Goal: Task Accomplishment & Management: Complete application form

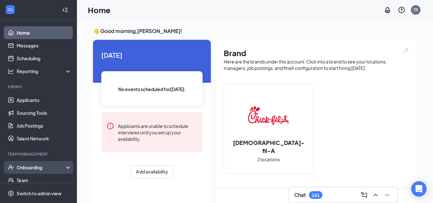
click at [31, 166] on div "Onboarding" at bounding box center [41, 167] width 49 height 6
click at [31, 178] on link "Overview" at bounding box center [44, 180] width 55 height 13
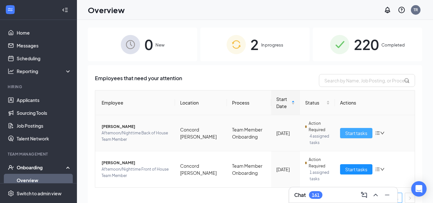
click at [350, 132] on span "Start tasks" at bounding box center [356, 132] width 22 height 7
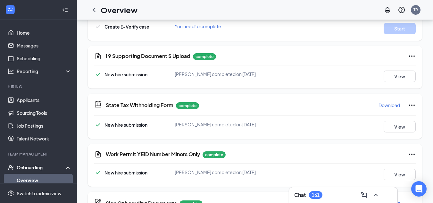
scroll to position [254, 0]
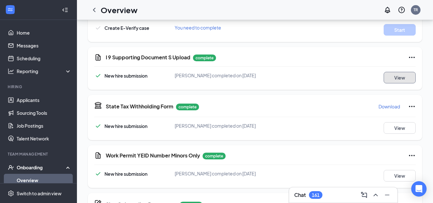
click at [402, 79] on button "View" at bounding box center [400, 78] width 32 height 12
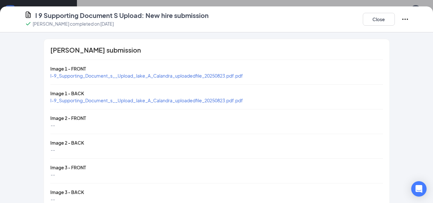
click at [96, 75] on span "I-9_Supporting_Document_s__Upload_Jake_A_Calandra_uploadedfile_20250823.pdf.pdf" at bounding box center [146, 76] width 193 height 6
click at [375, 20] on button "Close" at bounding box center [379, 19] width 32 height 13
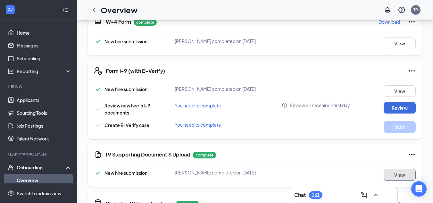
scroll to position [158, 0]
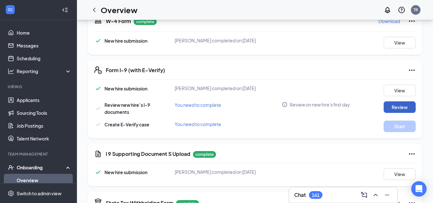
click at [396, 105] on button "Review" at bounding box center [400, 107] width 32 height 12
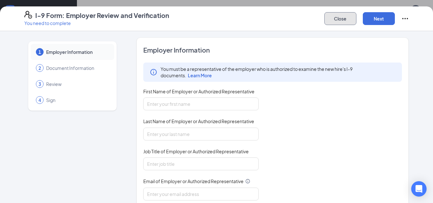
click at [340, 18] on button "Close" at bounding box center [340, 18] width 32 height 13
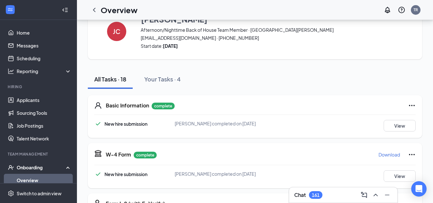
scroll to position [24, 0]
click at [404, 126] on button "View" at bounding box center [400, 126] width 32 height 12
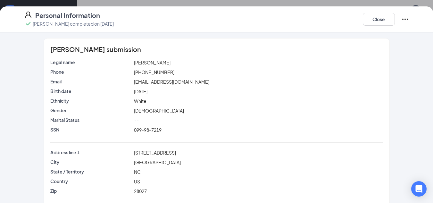
scroll to position [0, 0]
click at [380, 19] on button "Close" at bounding box center [379, 19] width 32 height 13
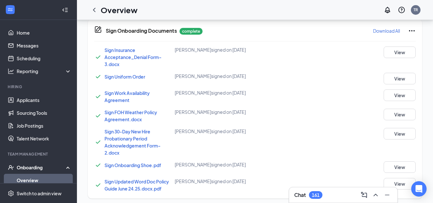
scroll to position [566, 0]
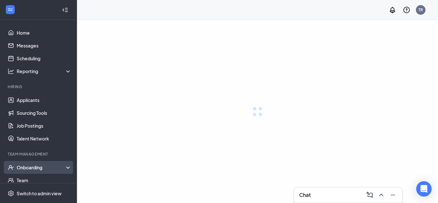
click at [37, 168] on div "Onboarding" at bounding box center [44, 167] width 55 height 6
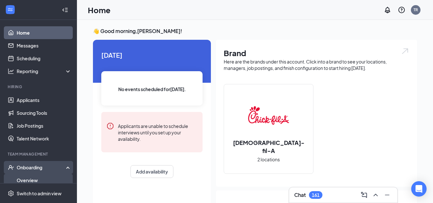
click at [27, 181] on link "Overview" at bounding box center [44, 180] width 55 height 13
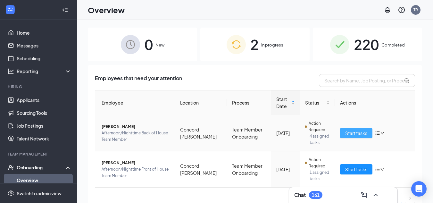
click at [355, 133] on span "Start tasks" at bounding box center [356, 132] width 22 height 7
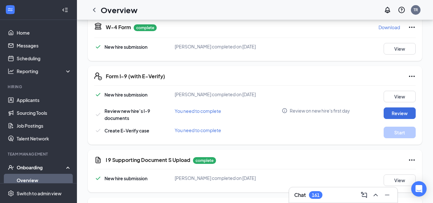
scroll to position [151, 0]
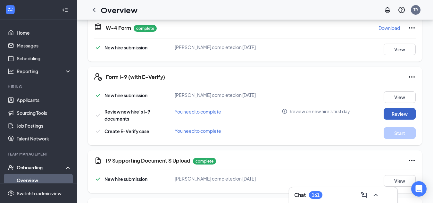
click at [398, 114] on button "Review" at bounding box center [400, 114] width 32 height 12
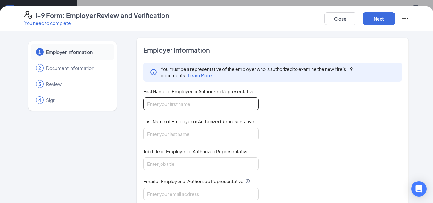
click at [153, 103] on input "First Name of Employer or Authorized Representative" at bounding box center [200, 103] width 115 height 13
type input "[PERSON_NAME]"
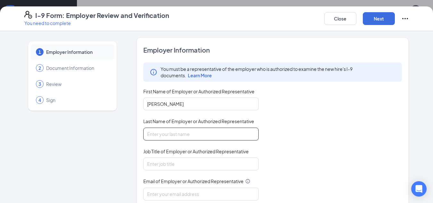
click at [163, 140] on input "Last Name of Employer or Authorized Representative" at bounding box center [200, 134] width 115 height 13
type input "[PERSON_NAME]"
click at [162, 165] on input "Job Title of Employer or Authorized Representative" at bounding box center [200, 163] width 115 height 13
type input "SOO"
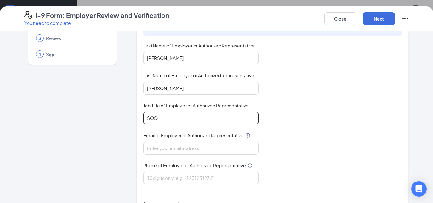
scroll to position [58, 0]
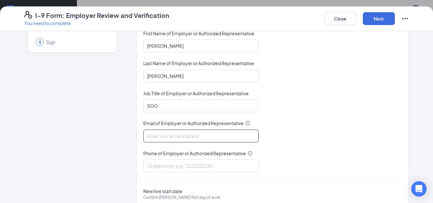
click at [159, 136] on input "Email of Employer or Authorized Representative" at bounding box center [200, 135] width 115 height 13
type input "[EMAIL_ADDRESS][DEMOGRAPHIC_DATA][DOMAIN_NAME]"
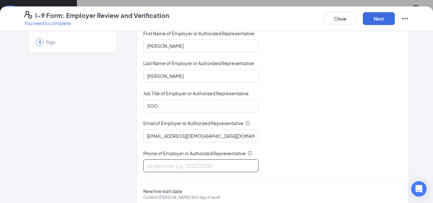
click at [170, 167] on input "Phone of Employer or Authorized Representative" at bounding box center [200, 165] width 115 height 13
type input "7049791120"
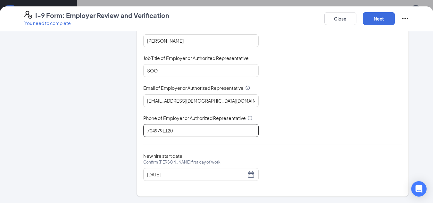
scroll to position [182, 0]
click at [375, 22] on button "Next" at bounding box center [379, 18] width 32 height 13
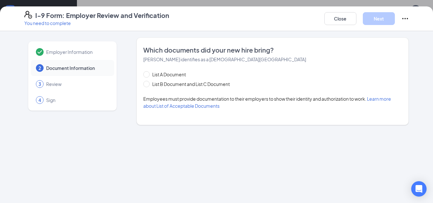
scroll to position [0, 0]
click at [146, 75] on input "List A Document" at bounding box center [145, 73] width 4 height 4
radio input "true"
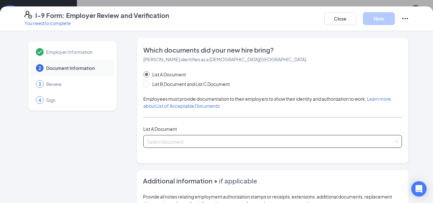
click at [159, 141] on input "search" at bounding box center [270, 140] width 247 height 10
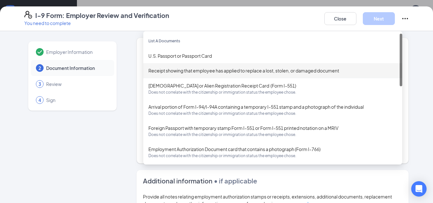
scroll to position [145, 0]
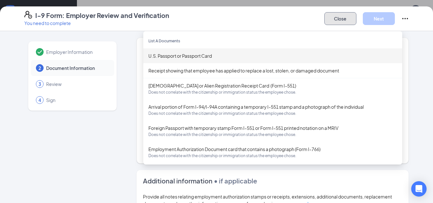
click at [337, 18] on button "Close" at bounding box center [340, 18] width 32 height 13
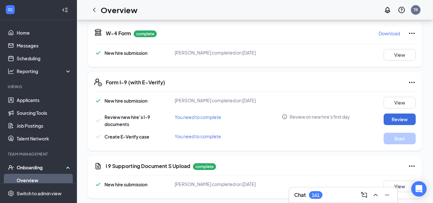
click at [188, 79] on div "Form I-9 (with E-Verify)" at bounding box center [261, 83] width 310 height 8
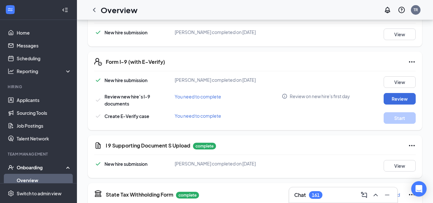
scroll to position [165, 0]
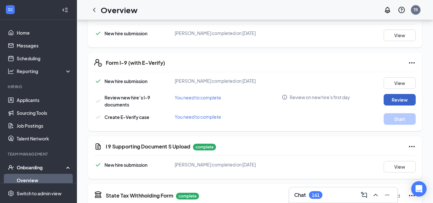
click at [396, 100] on button "Review" at bounding box center [400, 100] width 32 height 12
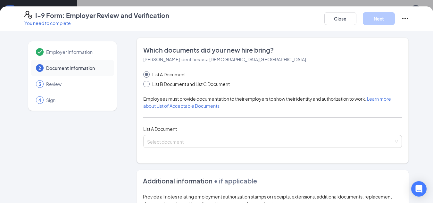
click at [144, 86] on span at bounding box center [146, 84] width 6 height 6
click at [144, 85] on input "List B Document and List C Document" at bounding box center [145, 83] width 4 height 4
radio input "true"
radio input "false"
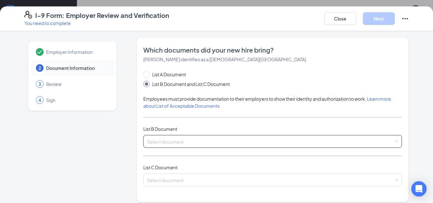
click at [155, 142] on input "search" at bounding box center [270, 140] width 247 height 10
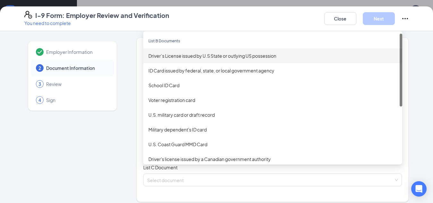
click at [182, 55] on div "Driver’s License issued by U.S State or outlying US possession" at bounding box center [272, 55] width 249 height 7
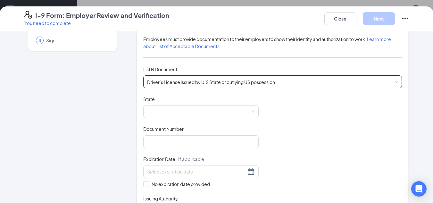
scroll to position [60, 0]
click at [224, 111] on span at bounding box center [201, 111] width 108 height 12
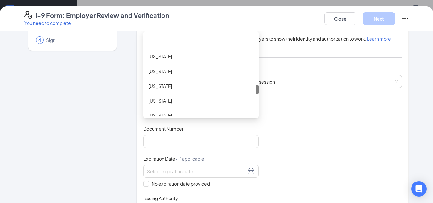
scroll to position [488, 0]
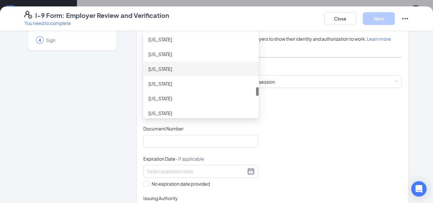
click at [175, 69] on div "[US_STATE]" at bounding box center [200, 68] width 105 height 7
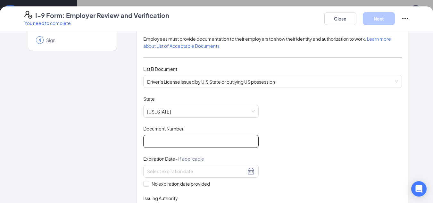
click at [156, 139] on input "Document Number" at bounding box center [200, 141] width 115 height 13
click at [156, 140] on input "Document Number" at bounding box center [200, 141] width 115 height 13
type input "43379111"
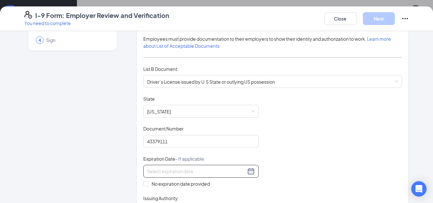
click at [165, 175] on input at bounding box center [196, 171] width 99 height 7
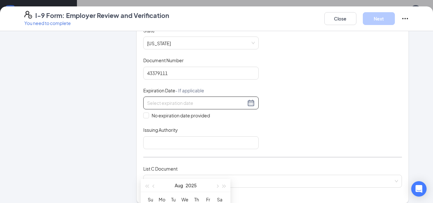
scroll to position [132, 0]
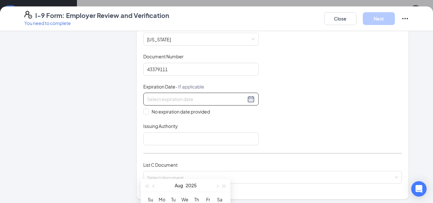
click at [249, 100] on div at bounding box center [201, 99] width 108 height 8
click at [224, 187] on span "button" at bounding box center [224, 186] width 3 height 3
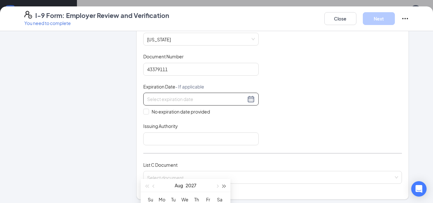
click at [224, 187] on span "button" at bounding box center [224, 186] width 3 height 3
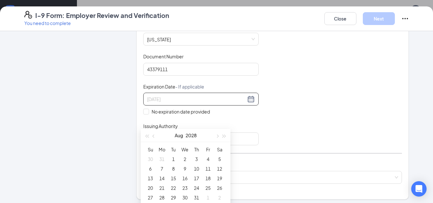
type input "[DATE]"
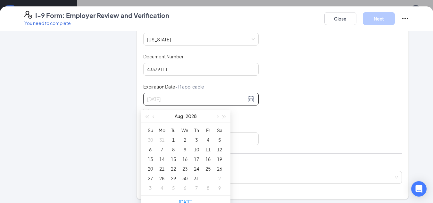
scroll to position [236, 0]
type input "[DATE]"
click at [146, 115] on span "button" at bounding box center [146, 115] width 3 height 3
click at [154, 115] on span "button" at bounding box center [154, 115] width 3 height 3
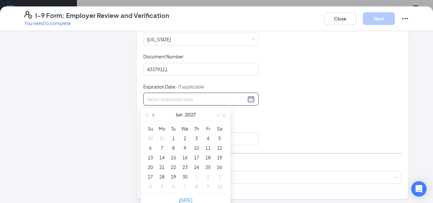
click at [154, 115] on span "button" at bounding box center [154, 115] width 3 height 3
type input "[DATE]"
click at [185, 166] on div "19" at bounding box center [185, 167] width 8 height 8
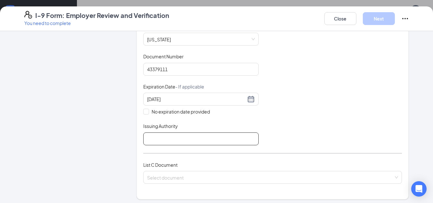
click at [174, 137] on input "Issuing Authority" at bounding box center [200, 138] width 115 height 13
type input "[US_STATE]"
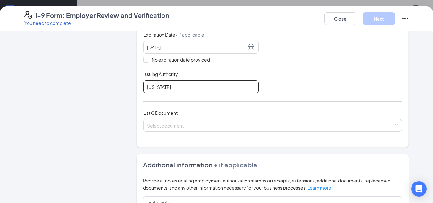
scroll to position [184, 0]
click at [161, 125] on input "search" at bounding box center [270, 124] width 247 height 10
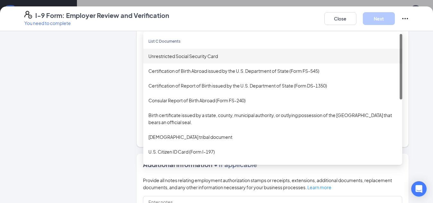
click at [167, 57] on div "Unrestricted Social Security Card" at bounding box center [272, 56] width 249 height 7
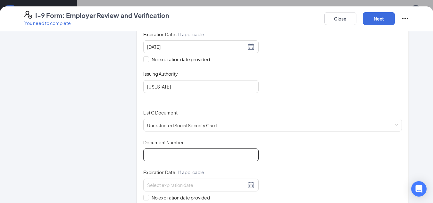
click at [150, 155] on input "Document Number" at bounding box center [200, 154] width 115 height 13
type input "099987219"
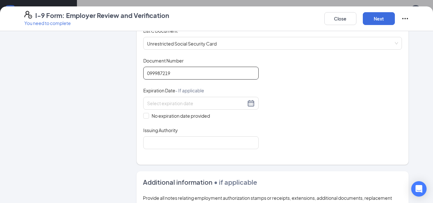
scroll to position [266, 0]
click at [143, 117] on span at bounding box center [146, 115] width 6 height 6
click at [143, 117] on input "No expiration date provided" at bounding box center [145, 114] width 4 height 4
checkbox input "true"
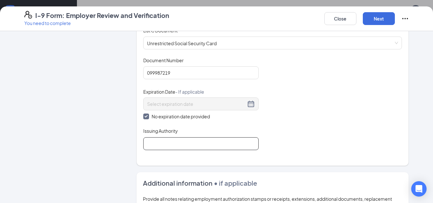
click at [169, 145] on input "Issuing Authority" at bounding box center [200, 143] width 115 height 13
type input "US Government"
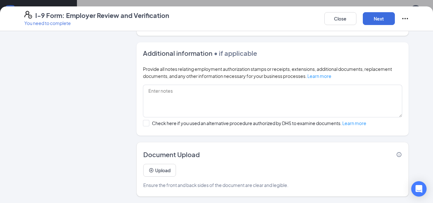
scroll to position [303, 0]
click at [376, 19] on button "Next" at bounding box center [379, 18] width 32 height 13
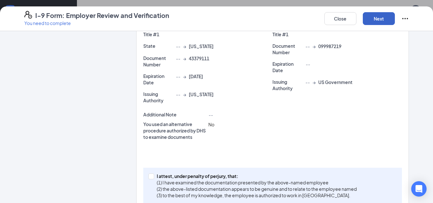
scroll to position [181, 0]
click at [148, 176] on input "I attest, under penalty of [PERSON_NAME], that: (1) I have examined the documen…" at bounding box center [150, 176] width 4 height 4
checkbox input "true"
click at [383, 18] on button "Next" at bounding box center [379, 18] width 32 height 13
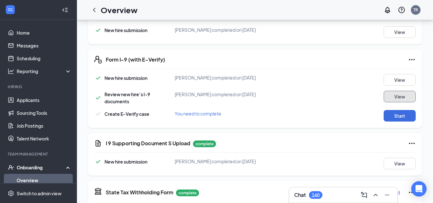
scroll to position [169, 0]
click at [403, 116] on button "Start" at bounding box center [400, 116] width 32 height 12
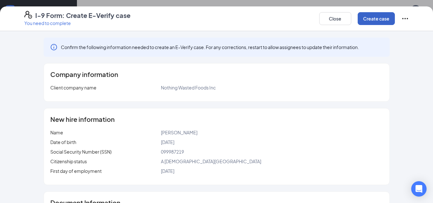
click at [373, 14] on button "Create case" at bounding box center [376, 18] width 37 height 13
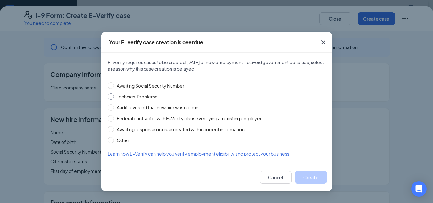
click at [111, 98] on input "Technical Problems" at bounding box center [111, 96] width 6 height 6
radio input "true"
click at [315, 177] on button "Create" at bounding box center [311, 177] width 32 height 13
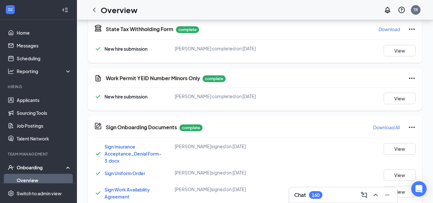
scroll to position [371, 0]
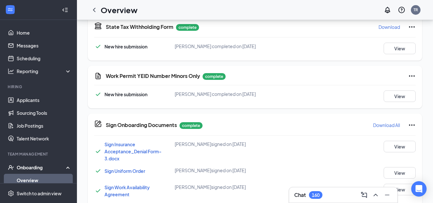
drag, startPoint x: 318, startPoint y: 124, endPoint x: 279, endPoint y: 141, distance: 41.9
click at [279, 141] on div "[PERSON_NAME] signed on [DATE]" at bounding box center [228, 144] width 107 height 6
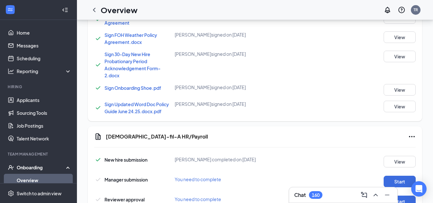
scroll to position [566, 0]
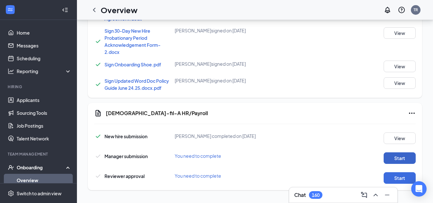
click at [403, 157] on button "Start" at bounding box center [400, 158] width 32 height 12
click at [394, 156] on button "Start" at bounding box center [400, 158] width 32 height 12
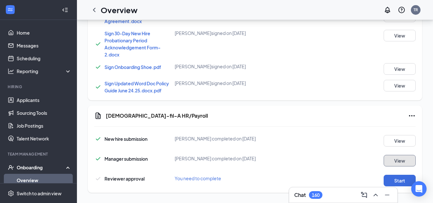
scroll to position [569, 0]
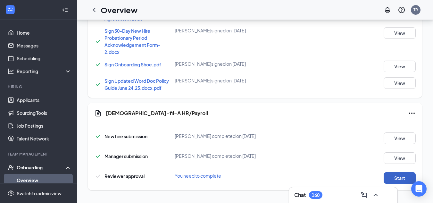
click at [397, 178] on button "Start" at bounding box center [400, 178] width 32 height 12
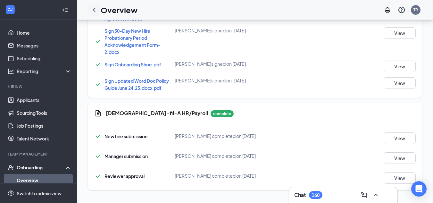
click at [94, 10] on icon "ChevronLeft" at bounding box center [94, 10] width 3 height 4
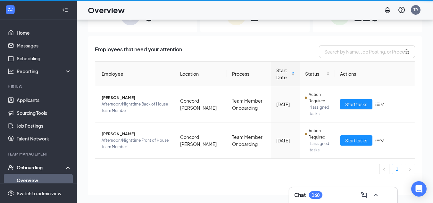
scroll to position [29, 0]
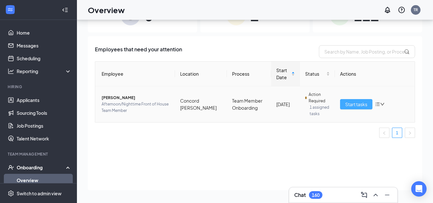
click at [354, 104] on span "Start tasks" at bounding box center [356, 104] width 22 height 7
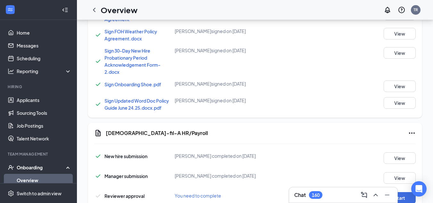
scroll to position [569, 0]
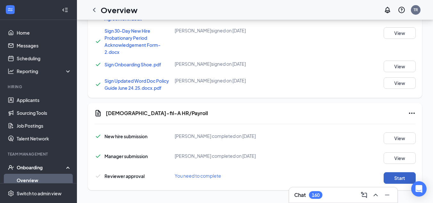
click at [396, 177] on button "Start" at bounding box center [400, 178] width 32 height 12
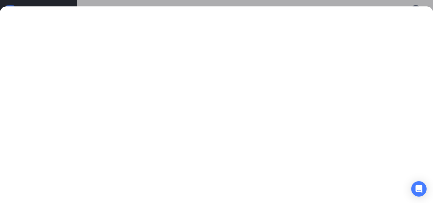
scroll to position [0, 0]
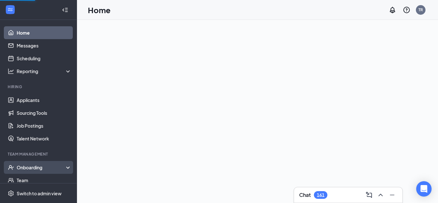
click at [30, 167] on div "Onboarding" at bounding box center [41, 167] width 49 height 6
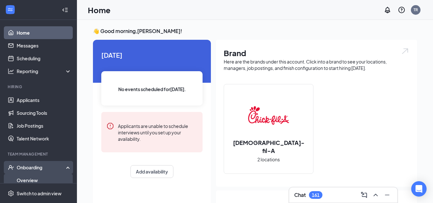
click at [29, 180] on link "Overview" at bounding box center [44, 180] width 55 height 13
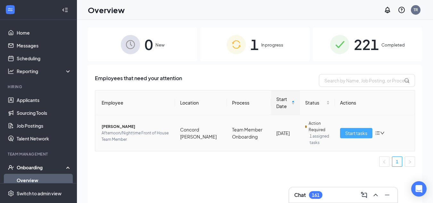
click at [355, 132] on span "Start tasks" at bounding box center [356, 132] width 22 height 7
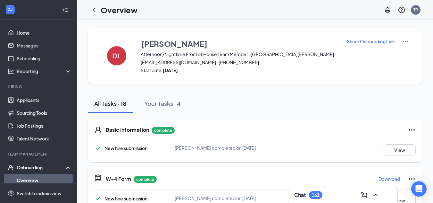
click at [232, 82] on div "DL David Lemmond Afternoon/Nighttime Front of House Team Member · Concord Mills…" at bounding box center [255, 56] width 334 height 56
click at [395, 148] on button "View" at bounding box center [400, 150] width 32 height 12
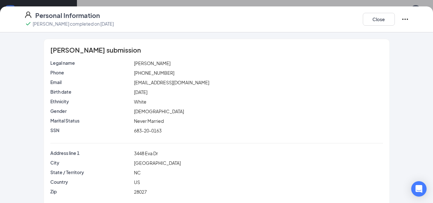
scroll to position [51, 0]
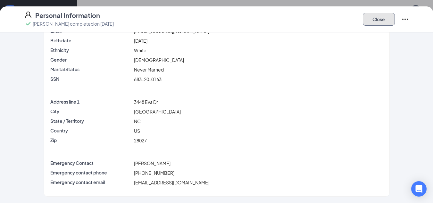
click at [374, 20] on button "Close" at bounding box center [379, 19] width 32 height 13
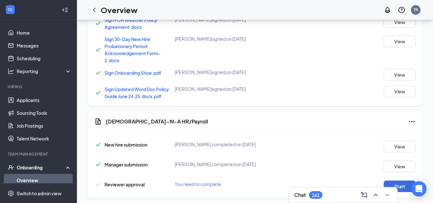
scroll to position [569, 0]
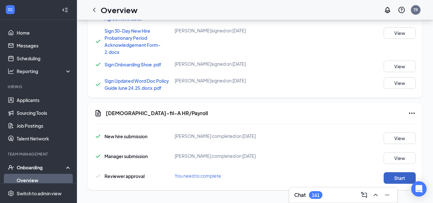
click at [398, 179] on button "Start" at bounding box center [400, 178] width 32 height 12
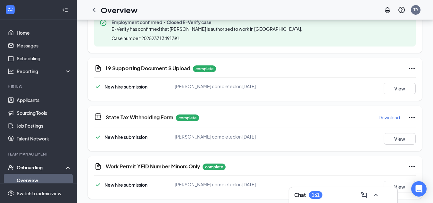
scroll to position [284, 0]
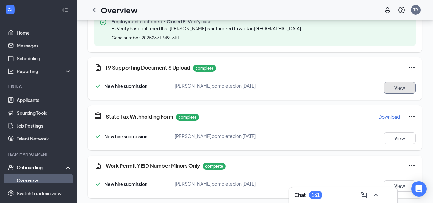
click at [397, 89] on button "View" at bounding box center [400, 88] width 32 height 12
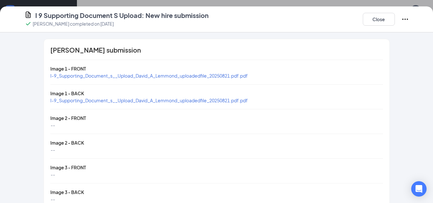
click at [124, 75] on span "I-9_Supporting_Document_s__Upload_David_A_Lemmond_uploadedfile_20250821.pdf.pdf" at bounding box center [148, 76] width 197 height 6
click at [371, 19] on button "Close" at bounding box center [379, 19] width 32 height 13
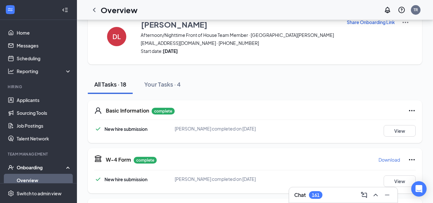
scroll to position [20, 0]
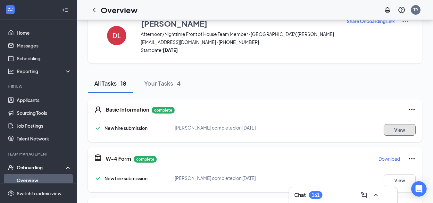
click at [393, 128] on button "View" at bounding box center [400, 130] width 32 height 12
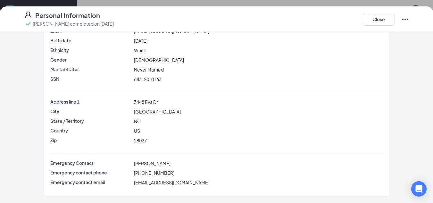
scroll to position [0, 0]
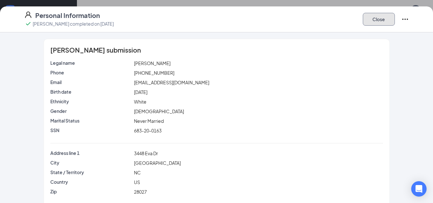
click at [383, 17] on button "Close" at bounding box center [379, 19] width 32 height 13
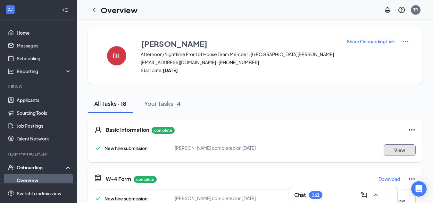
click at [384, 144] on button "View" at bounding box center [400, 150] width 32 height 12
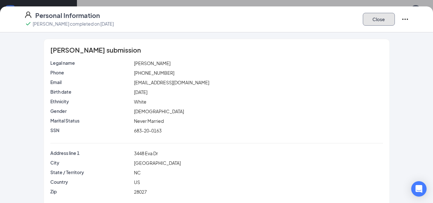
click at [377, 22] on button "Close" at bounding box center [379, 19] width 32 height 13
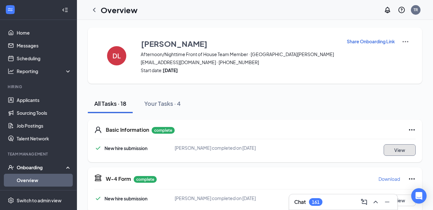
click at [384, 144] on button "View" at bounding box center [400, 150] width 32 height 12
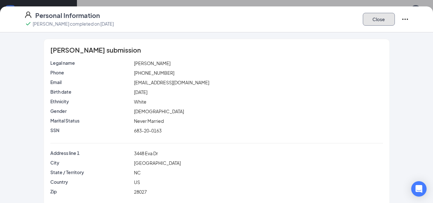
click at [381, 19] on button "Close" at bounding box center [379, 19] width 32 height 13
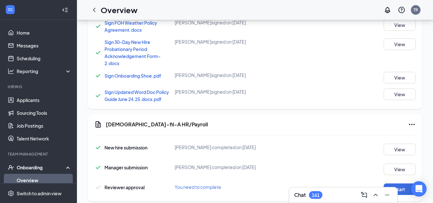
scroll to position [569, 0]
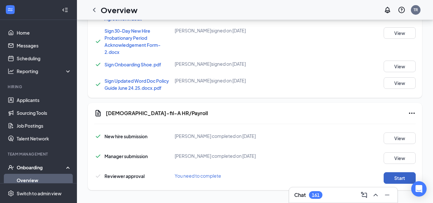
click at [397, 175] on button "Start" at bounding box center [400, 178] width 32 height 12
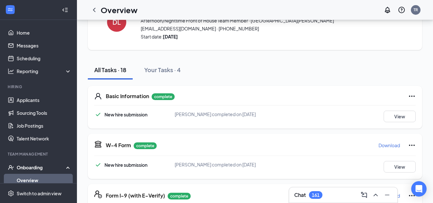
scroll to position [34, 0]
click at [396, 116] on button "View" at bounding box center [400, 116] width 32 height 12
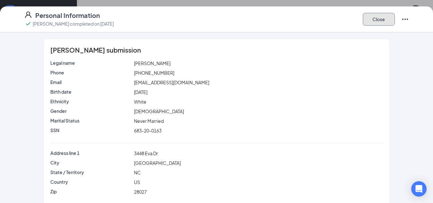
click at [382, 22] on button "Close" at bounding box center [379, 19] width 32 height 13
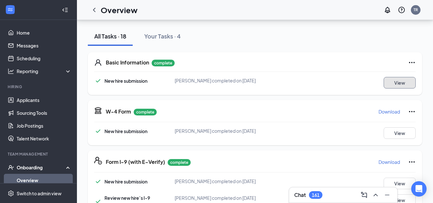
scroll to position [68, 0]
click at [395, 133] on button "View" at bounding box center [400, 133] width 32 height 12
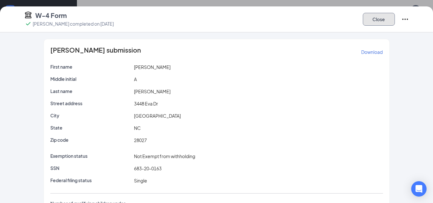
click at [384, 20] on button "Close" at bounding box center [379, 19] width 32 height 13
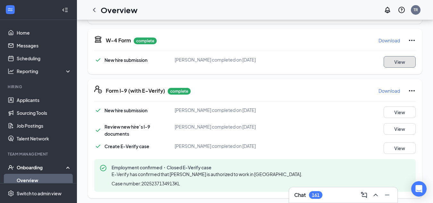
scroll to position [139, 0]
click at [396, 129] on button "View" at bounding box center [400, 129] width 32 height 12
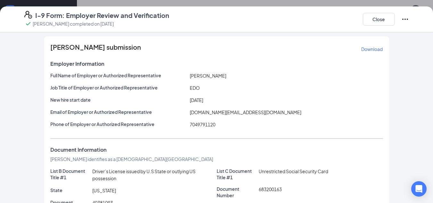
scroll to position [0, 0]
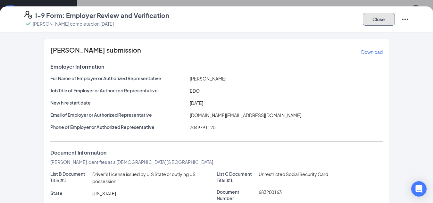
click at [371, 21] on button "Close" at bounding box center [379, 19] width 32 height 13
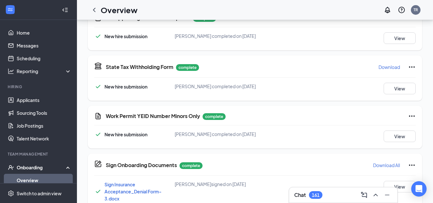
scroll to position [334, 0]
click at [395, 90] on button "View" at bounding box center [400, 89] width 32 height 12
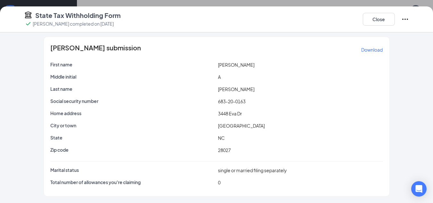
scroll to position [346, 0]
click at [377, 21] on button "Close" at bounding box center [379, 19] width 32 height 13
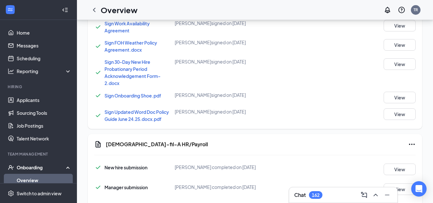
scroll to position [569, 0]
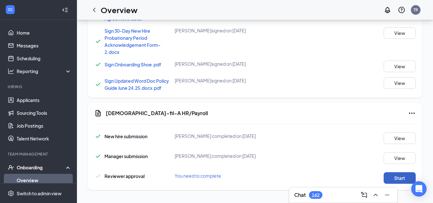
click at [396, 179] on button "Start" at bounding box center [400, 178] width 32 height 12
